Goal: Check status

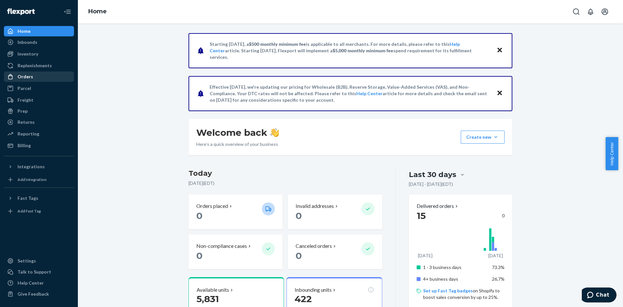
click at [26, 75] on div "Orders" at bounding box center [26, 76] width 16 height 6
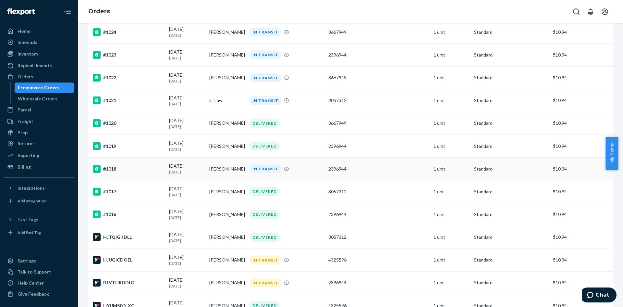
scroll to position [195, 0]
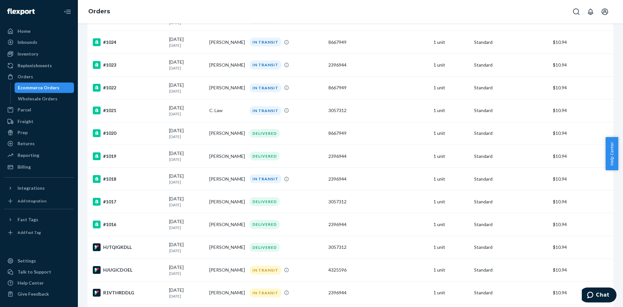
click at [473, 14] on div "Orders" at bounding box center [350, 11] width 545 height 23
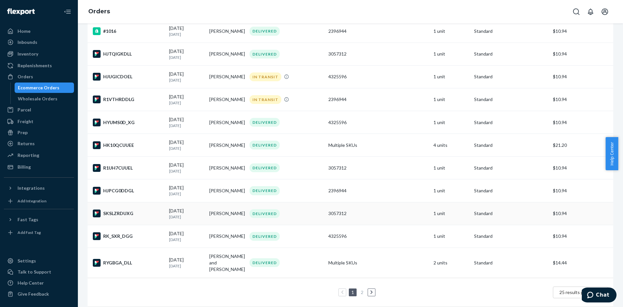
scroll to position [393, 0]
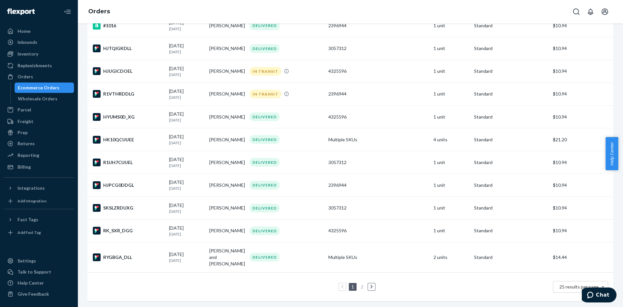
click at [370, 284] on icon at bounding box center [371, 286] width 3 height 5
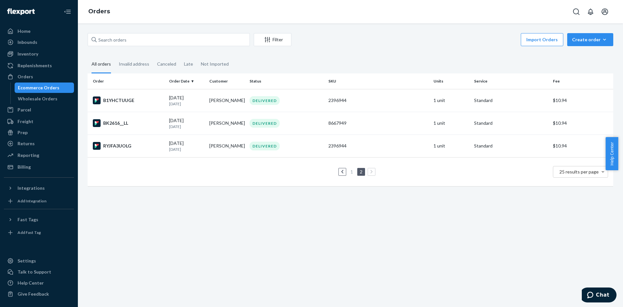
click at [341, 173] on icon at bounding box center [342, 171] width 3 height 5
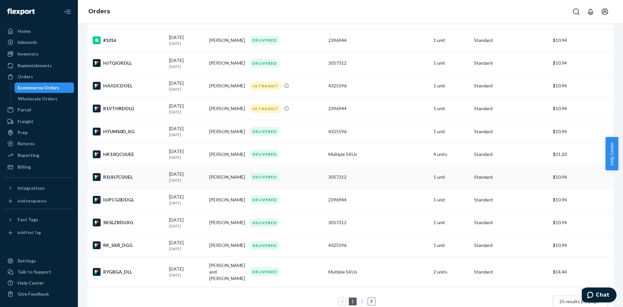
scroll to position [390, 0]
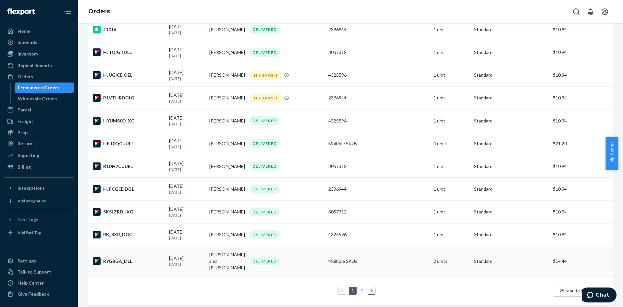
click at [331, 257] on td "Multiple SKUs" at bounding box center [378, 261] width 105 height 30
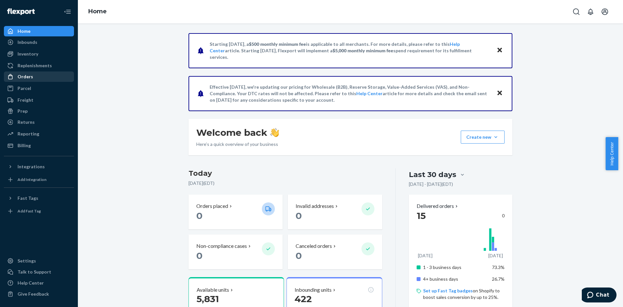
click at [27, 73] on div "Orders" at bounding box center [26, 76] width 16 height 6
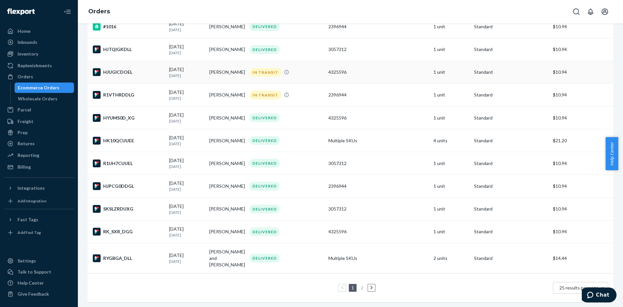
scroll to position [393, 0]
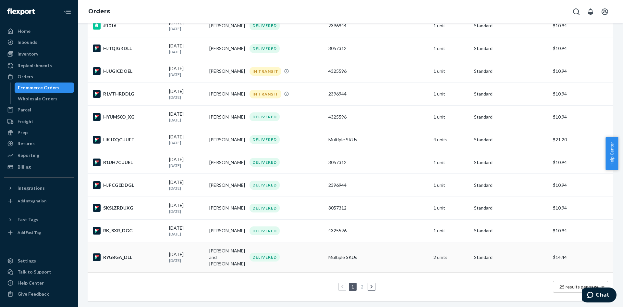
click at [339, 256] on td "Multiple SKUs" at bounding box center [378, 257] width 105 height 30
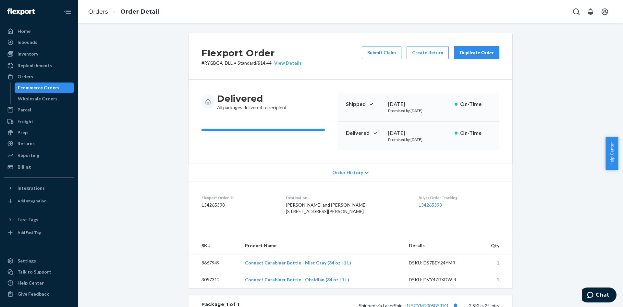
click at [296, 60] on div "View Details" at bounding box center [287, 63] width 30 height 6
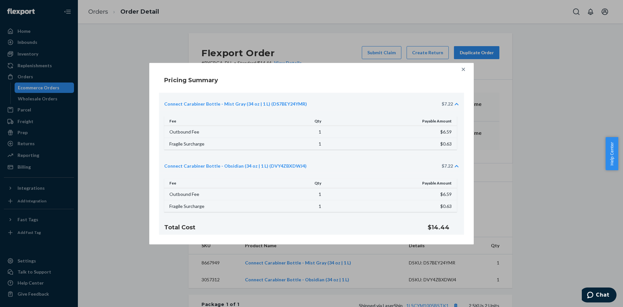
click at [465, 67] on icon at bounding box center [463, 69] width 6 height 6
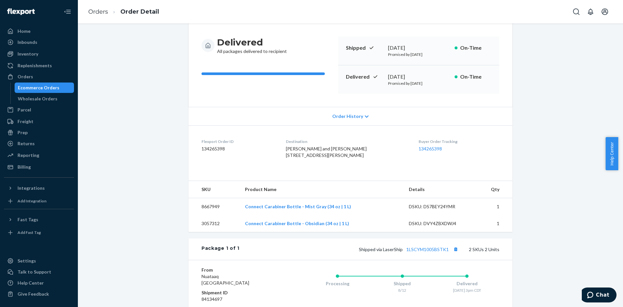
scroll to position [157, 0]
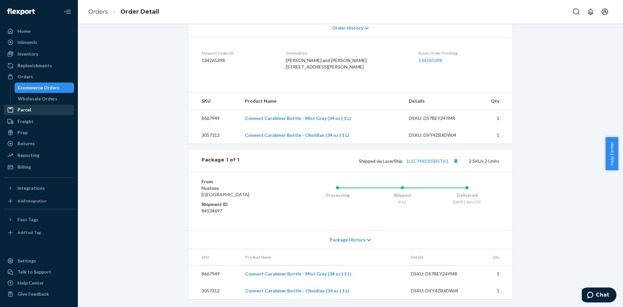
click at [29, 109] on div "Parcel" at bounding box center [25, 109] width 14 height 6
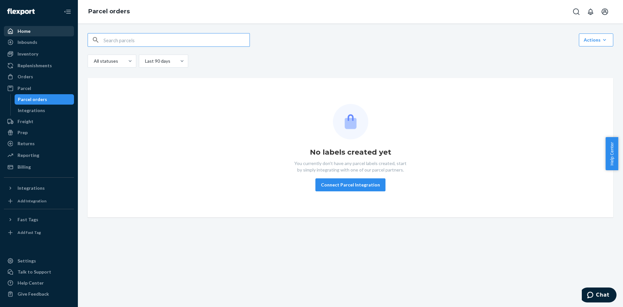
click at [25, 30] on div "Home" at bounding box center [24, 31] width 13 height 6
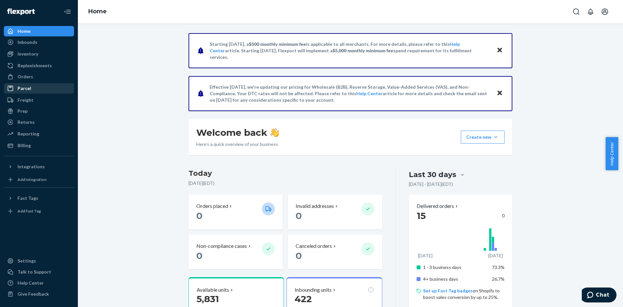
click at [28, 87] on div "Parcel" at bounding box center [25, 88] width 14 height 6
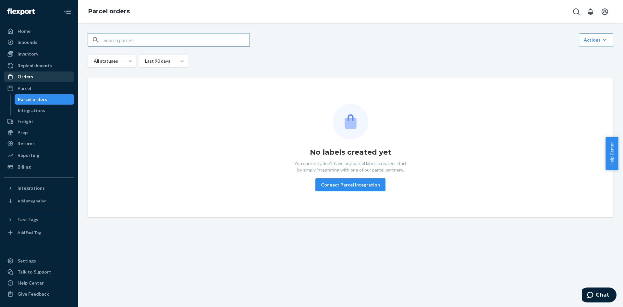
click at [30, 76] on div "Orders" at bounding box center [26, 76] width 16 height 6
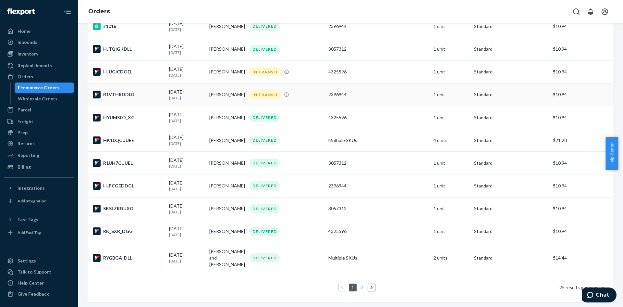
scroll to position [393, 0]
click at [221, 252] on td "[PERSON_NAME] and [PERSON_NAME]" at bounding box center [227, 257] width 40 height 30
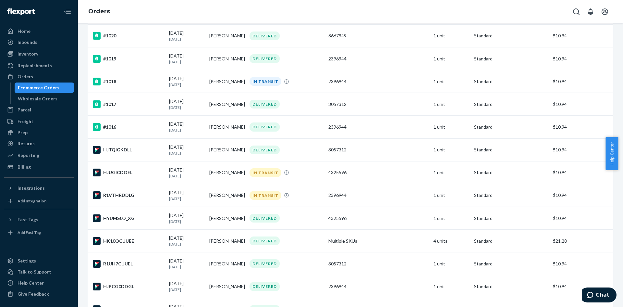
scroll to position [393, 0]
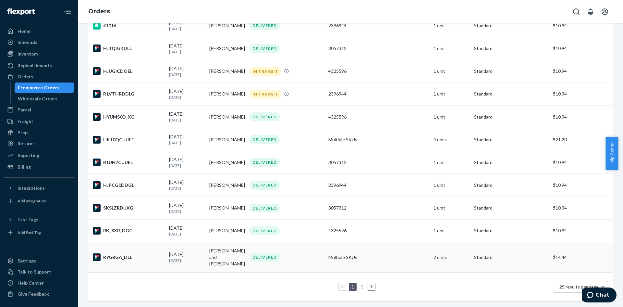
click at [96, 255] on icon at bounding box center [97, 256] width 4 height 2
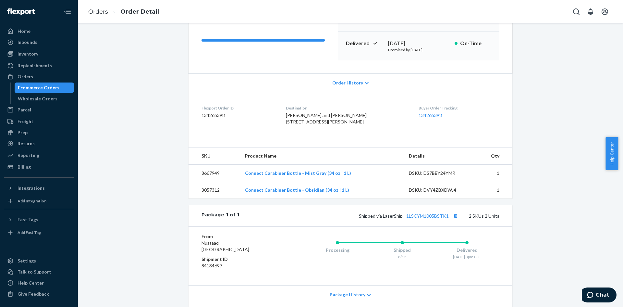
scroll to position [157, 0]
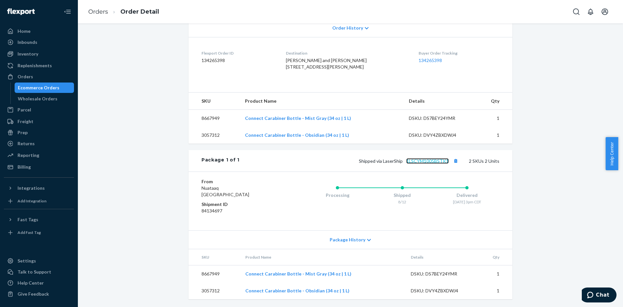
click at [436, 160] on link "1LSCYM1005BSTK1" at bounding box center [427, 161] width 43 height 6
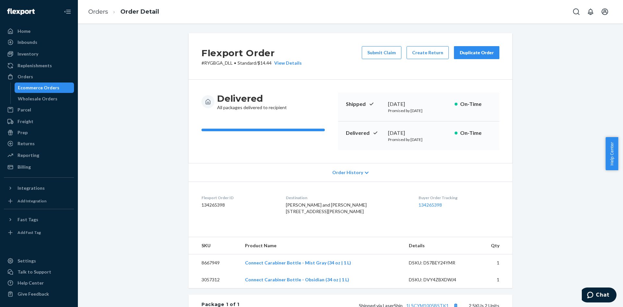
drag, startPoint x: 544, startPoint y: 98, endPoint x: 316, endPoint y: 134, distance: 230.7
click at [316, 134] on div "Delivered All packages delivered to recipient" at bounding box center [267, 121] width 131 height 57
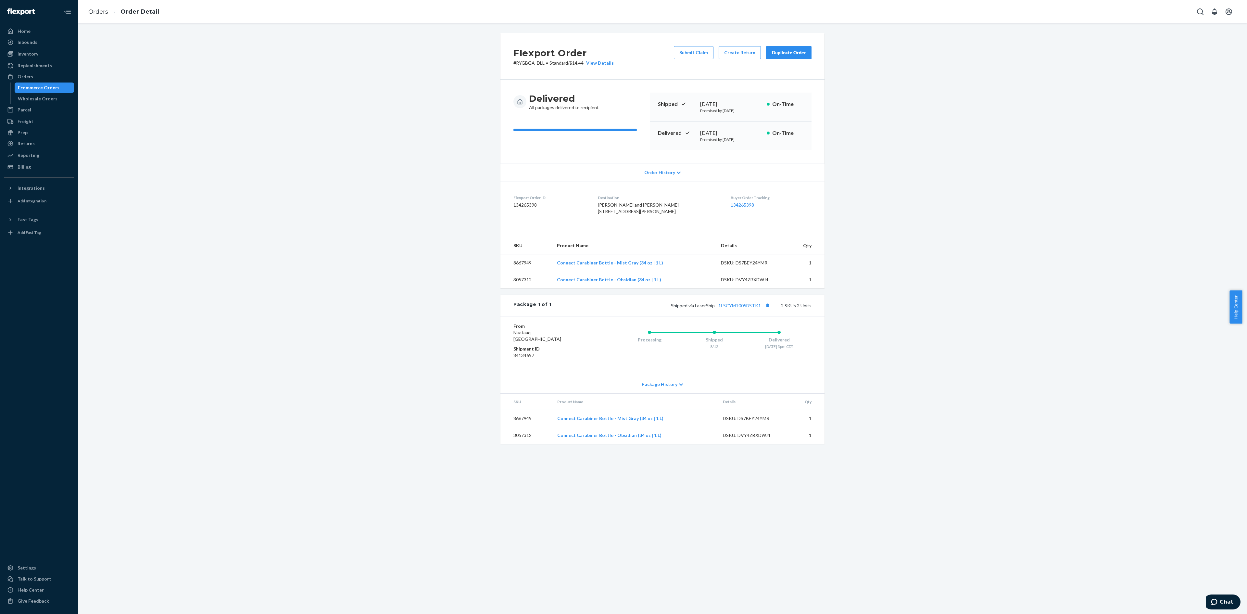
click at [623, 243] on div "Flexport Order # RYGBGA_DLL • Standard / $14.44 View Details Submit Claim Creat…" at bounding box center [662, 242] width 1159 height 418
